Goal: Contribute content

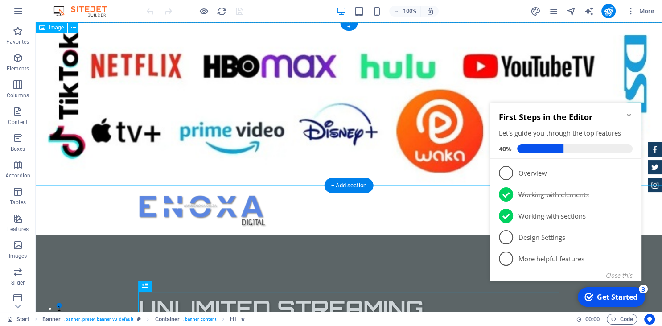
click at [226, 156] on figure at bounding box center [349, 104] width 627 height 164
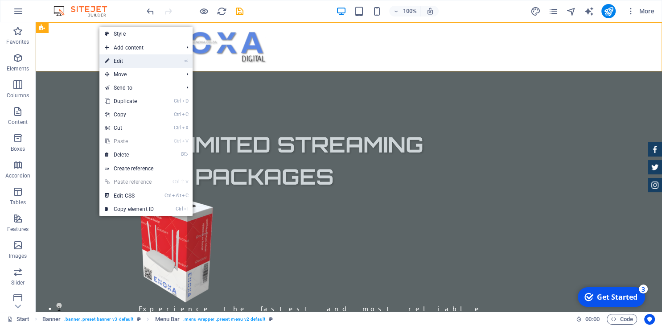
click at [118, 63] on link "⏎ Edit" at bounding box center [129, 60] width 60 height 13
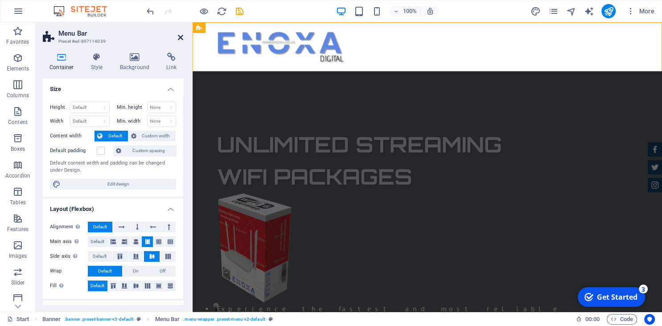
click at [179, 36] on icon at bounding box center [180, 37] width 5 height 7
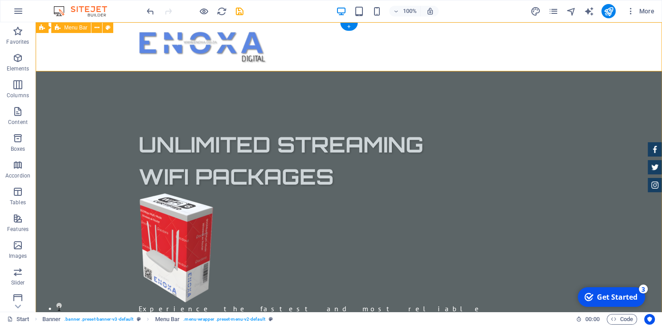
click at [504, 40] on div at bounding box center [349, 46] width 627 height 49
click at [289, 40] on div at bounding box center [349, 46] width 627 height 49
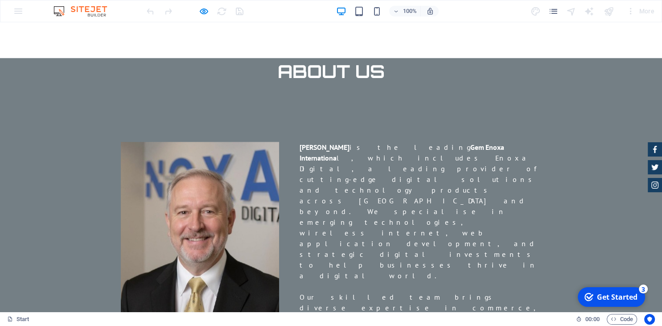
scroll to position [985, 0]
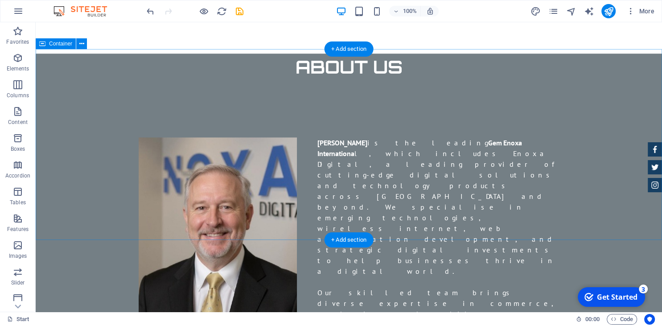
click at [80, 46] on icon at bounding box center [81, 43] width 5 height 9
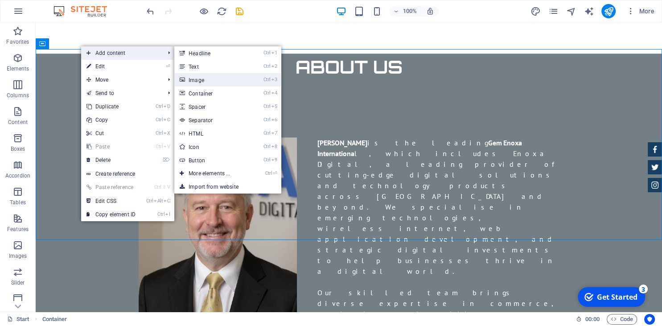
click at [191, 79] on link "Ctrl 3 Image" at bounding box center [211, 79] width 74 height 13
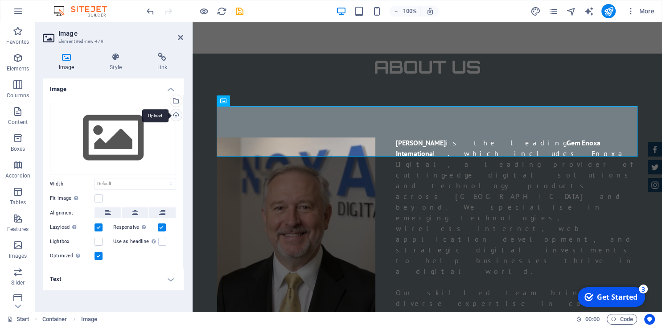
click at [175, 115] on div "Upload" at bounding box center [175, 115] width 13 height 13
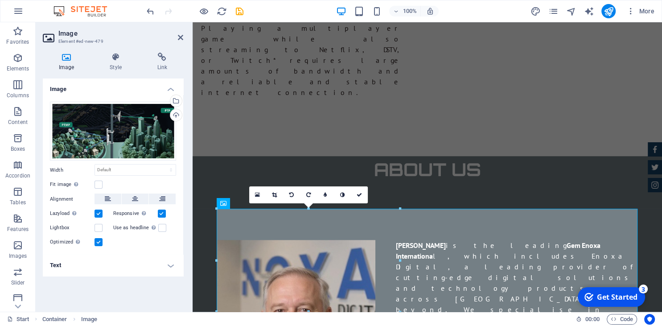
scroll to position [887, 0]
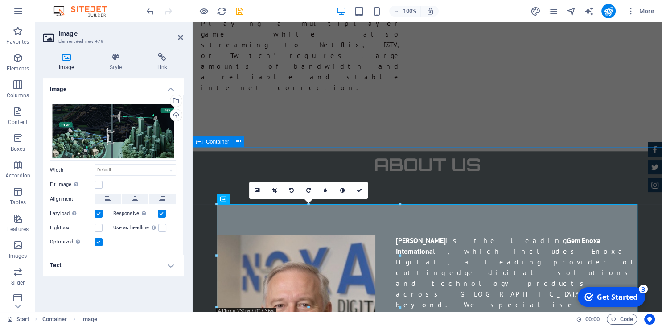
drag, startPoint x: 216, startPoint y: 203, endPoint x: 209, endPoint y: 197, distance: 8.9
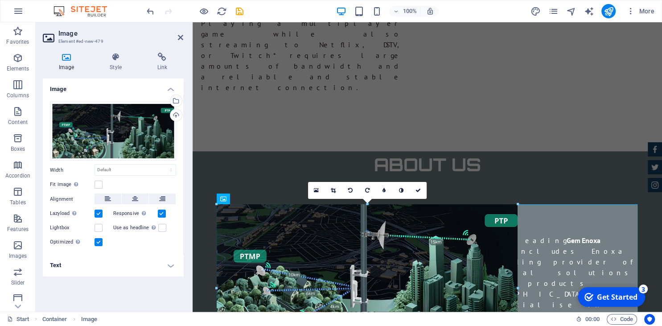
scroll to position [887, 0]
type input "675"
select select "px"
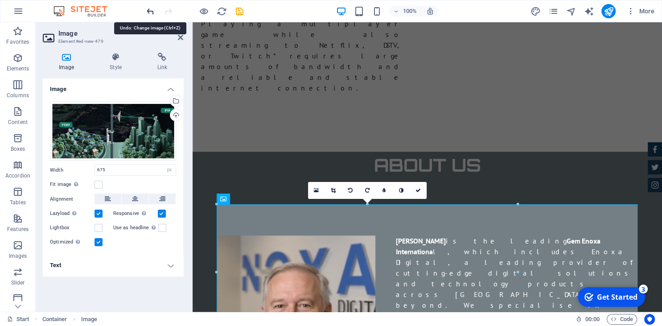
scroll to position [887, 0]
click at [152, 12] on icon "undo" at bounding box center [150, 11] width 10 height 10
select select "DISABLED_OPTION_VALUE"
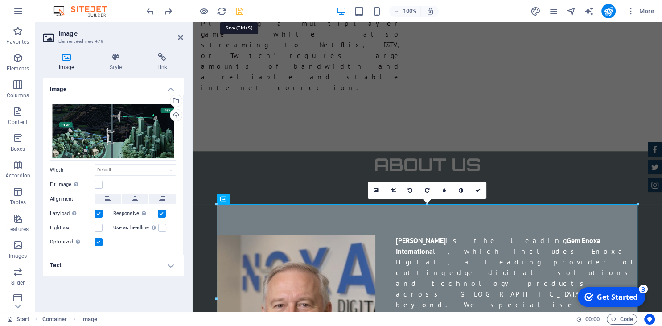
scroll to position [887, 0]
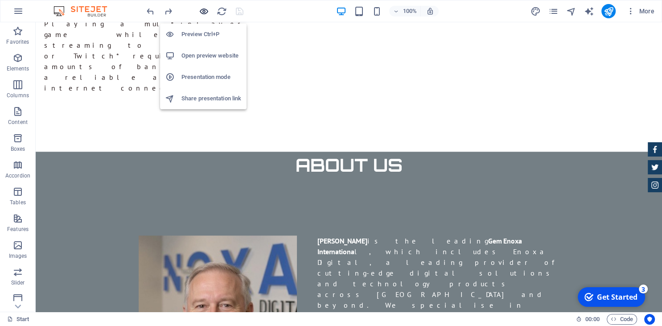
scroll to position [887, 0]
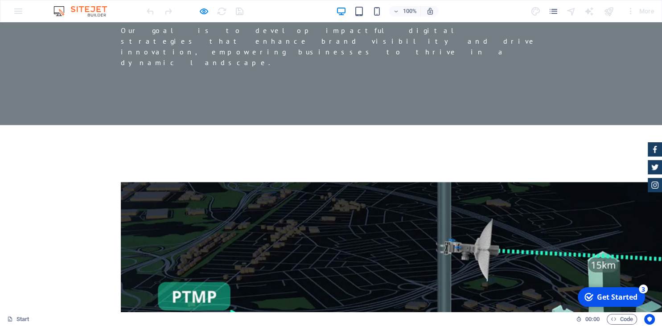
scroll to position [1458, 0]
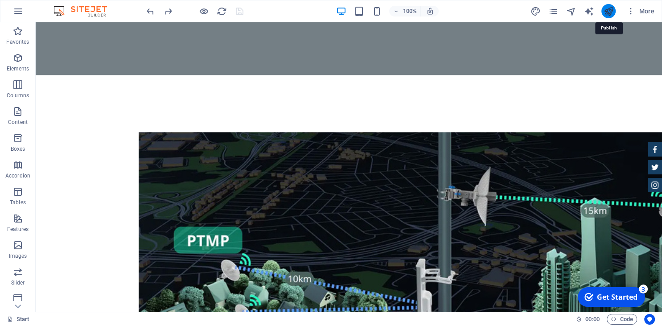
click at [607, 13] on icon "publish" at bounding box center [609, 11] width 10 height 10
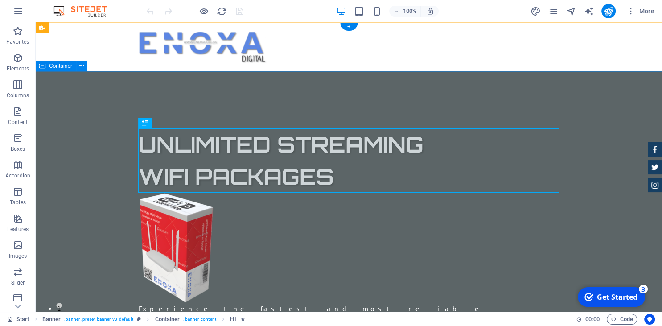
click at [597, 147] on div "UNLIMITED STREAMING WIFI PACKAGES Experience the fastest and most reliable wire…" at bounding box center [349, 274] width 627 height 407
